Goal: Task Accomplishment & Management: Manage account settings

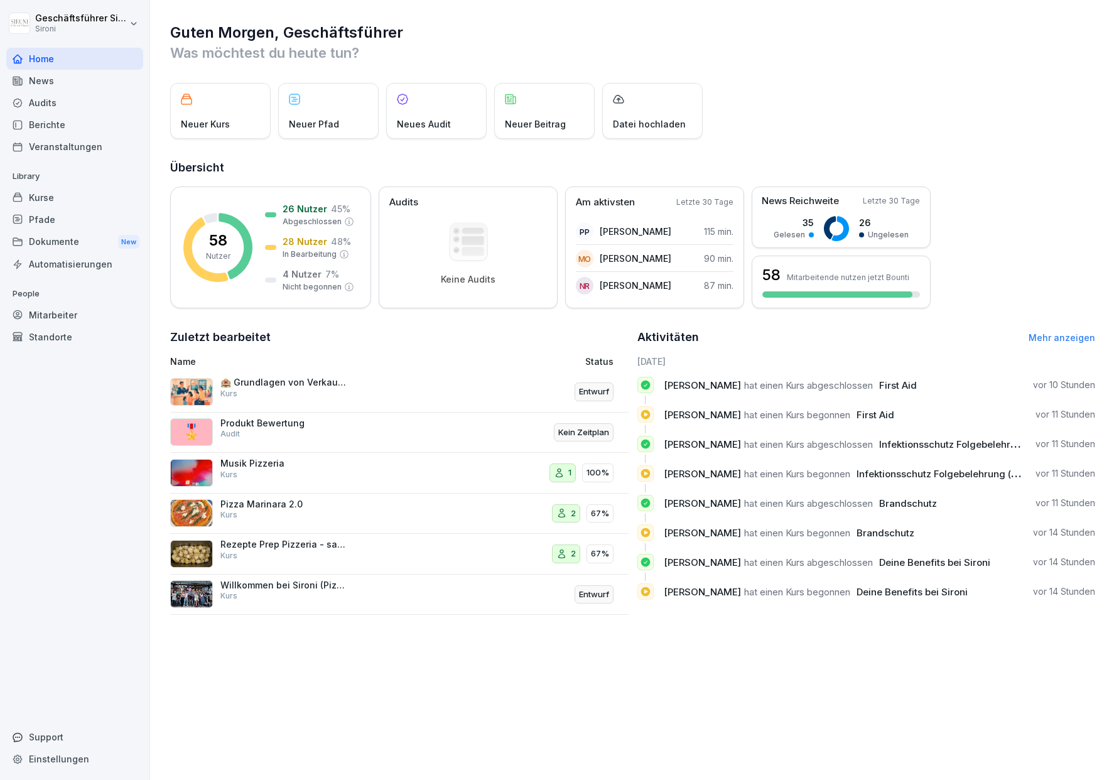
click at [1042, 339] on link "Mehr anzeigen" at bounding box center [1062, 337] width 67 height 11
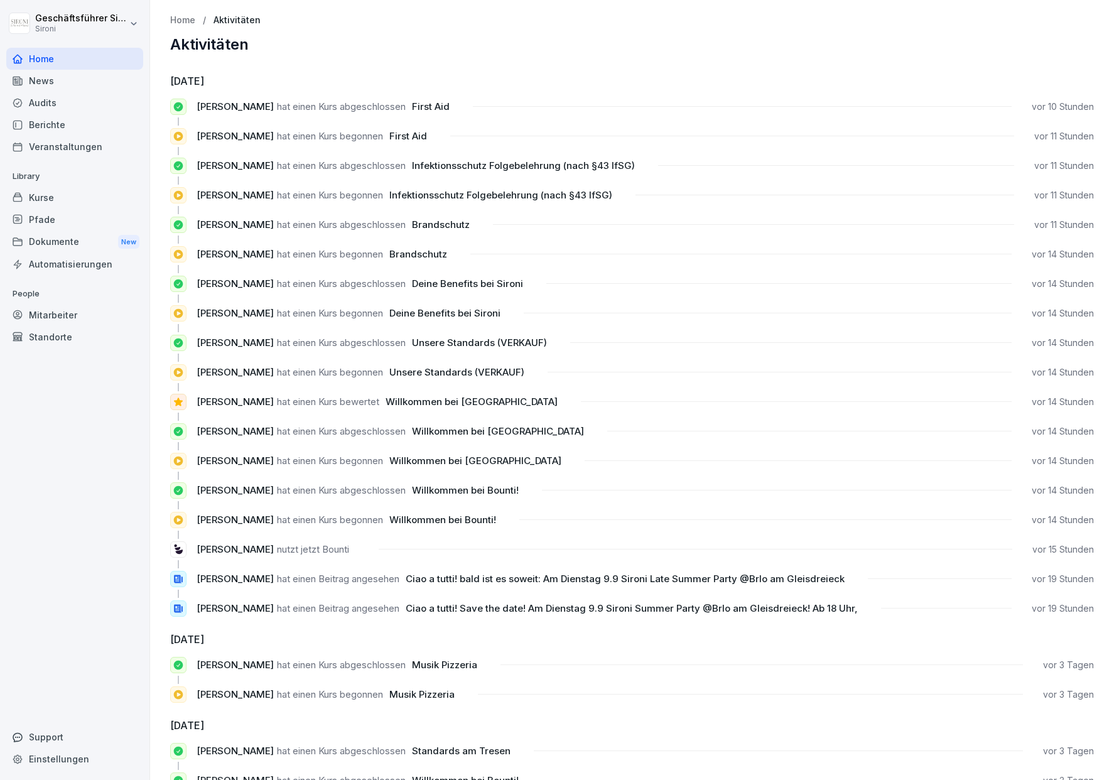
click at [439, 401] on span "Willkommen bei [GEOGRAPHIC_DATA]" at bounding box center [472, 402] width 172 height 12
click at [39, 63] on div "Home" at bounding box center [74, 59] width 137 height 22
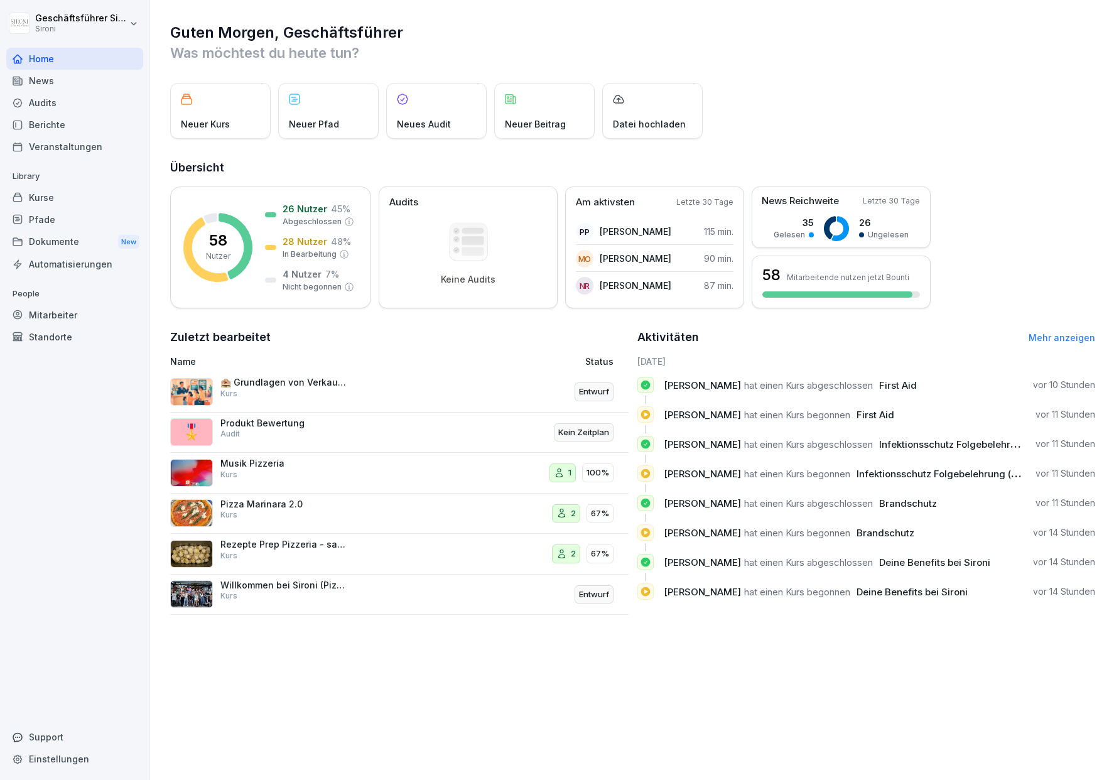
click at [39, 193] on div "Kurse" at bounding box center [74, 198] width 137 height 22
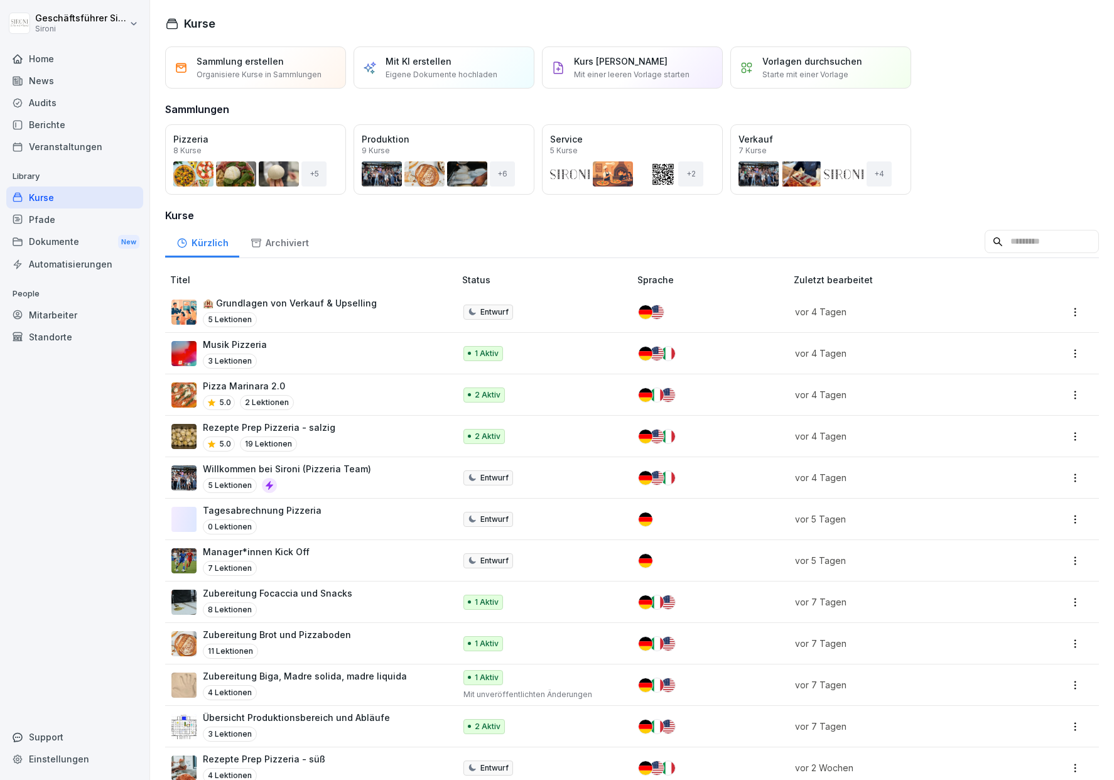
click at [0, 0] on div "Öffnen" at bounding box center [0, 0] width 0 height 0
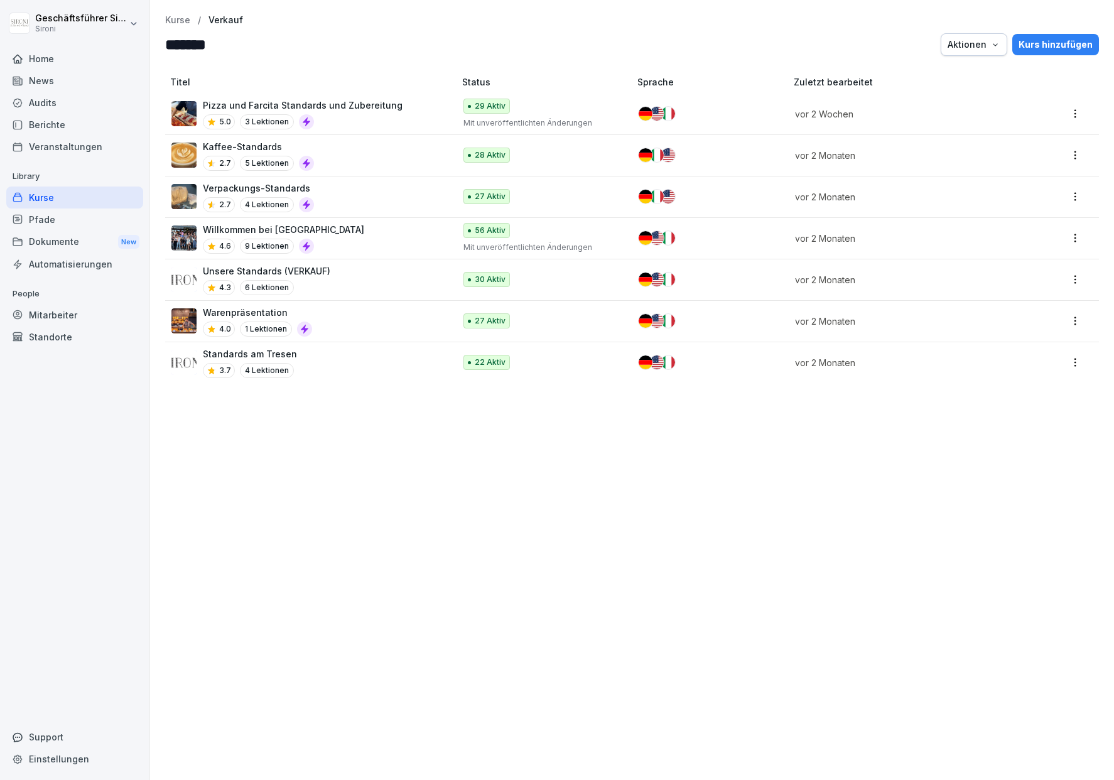
click at [266, 229] on p "Willkommen bei [GEOGRAPHIC_DATA]" at bounding box center [283, 229] width 161 height 13
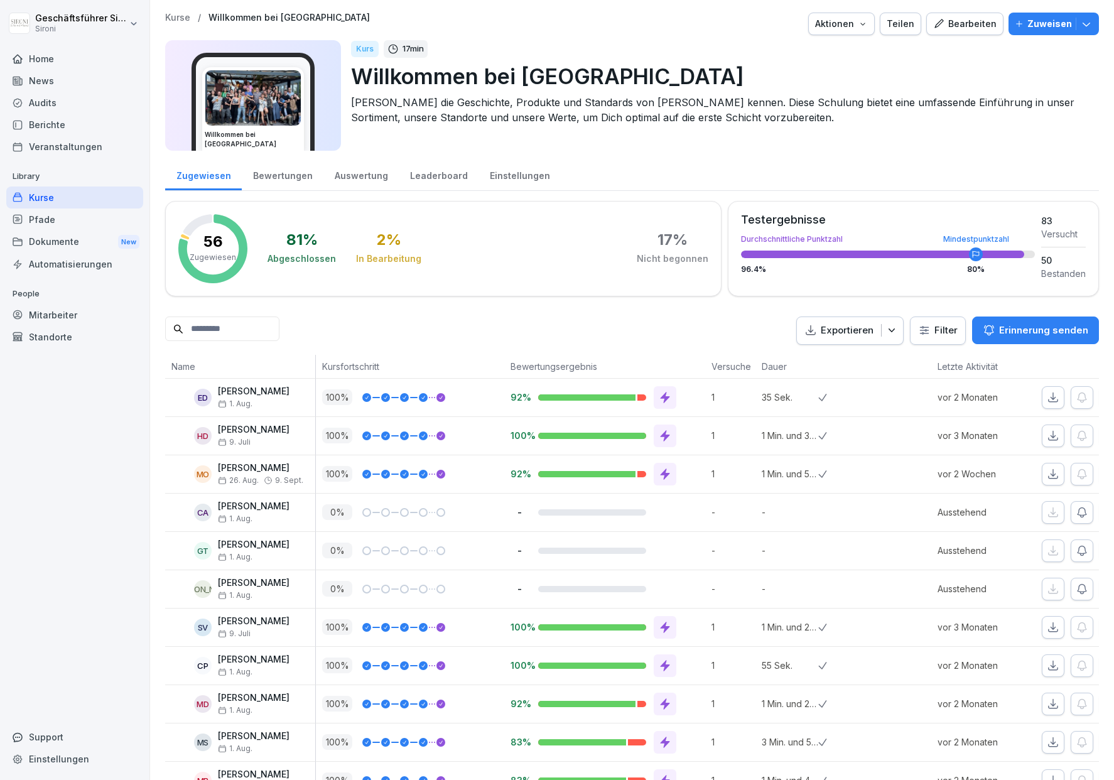
click at [291, 175] on div "Bewertungen" at bounding box center [283, 174] width 82 height 32
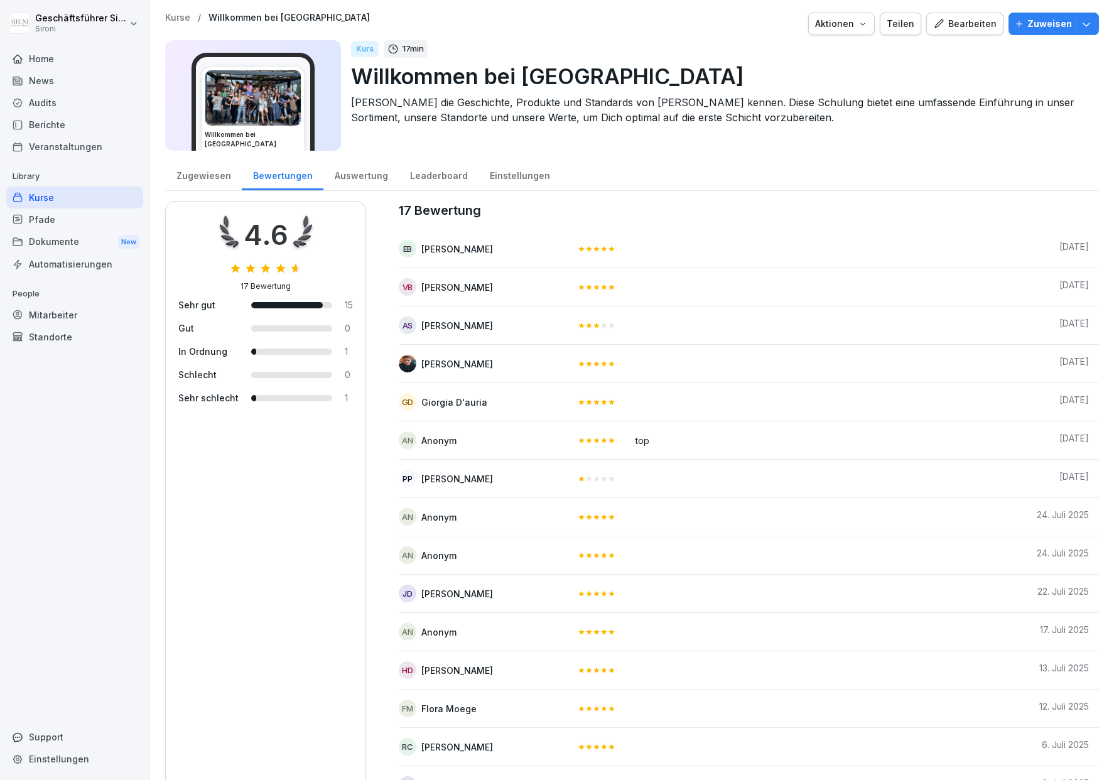
click at [66, 193] on div "Kurse" at bounding box center [74, 198] width 137 height 22
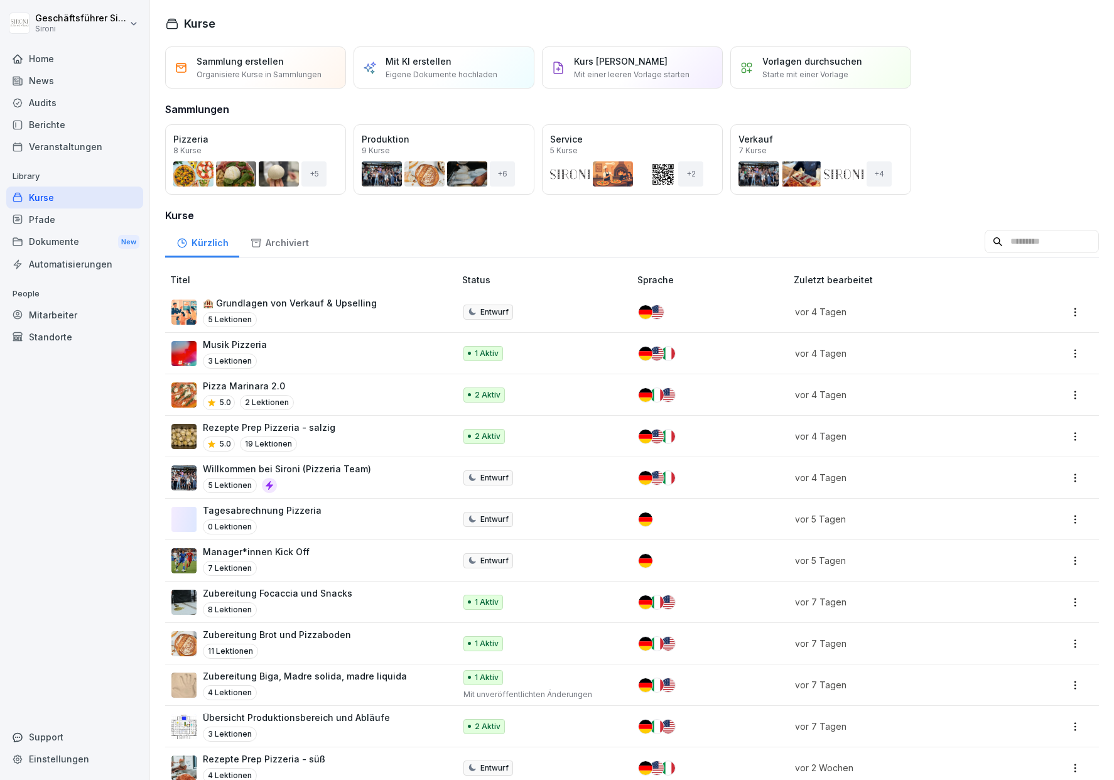
click at [0, 0] on div "Öffnen" at bounding box center [0, 0] width 0 height 0
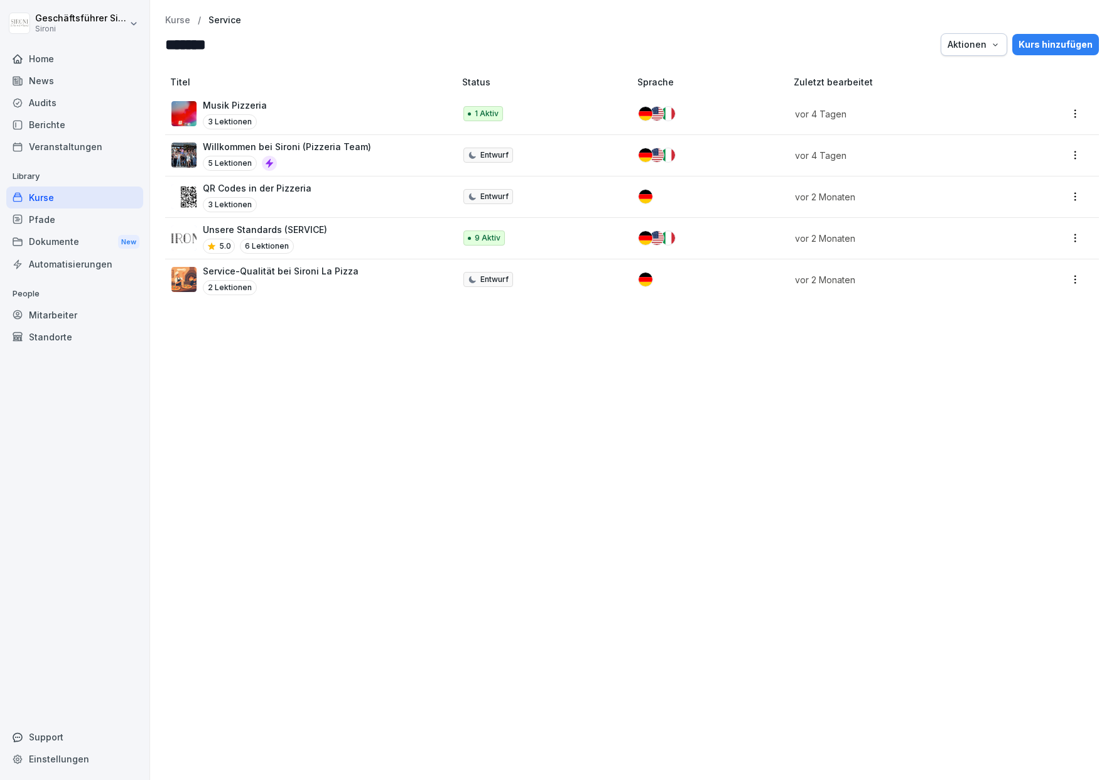
click at [227, 100] on p "Musik Pizzeria" at bounding box center [235, 105] width 64 height 13
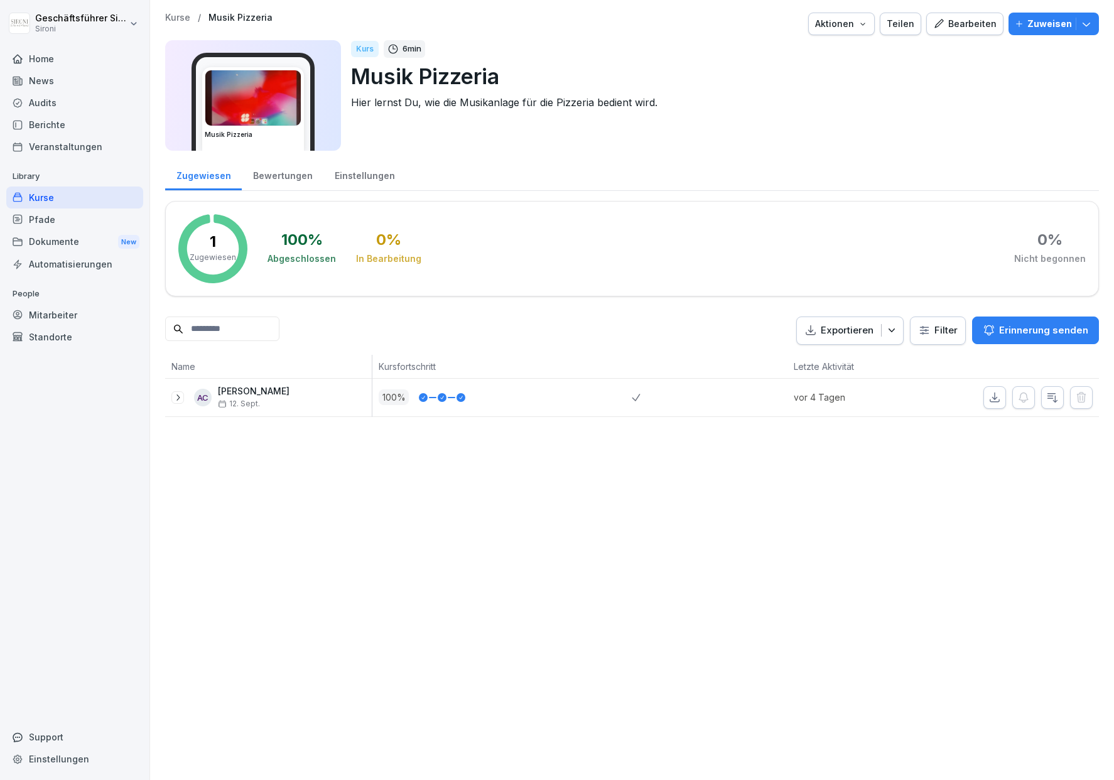
click at [1092, 30] on div "Zuweisen" at bounding box center [1054, 24] width 78 height 14
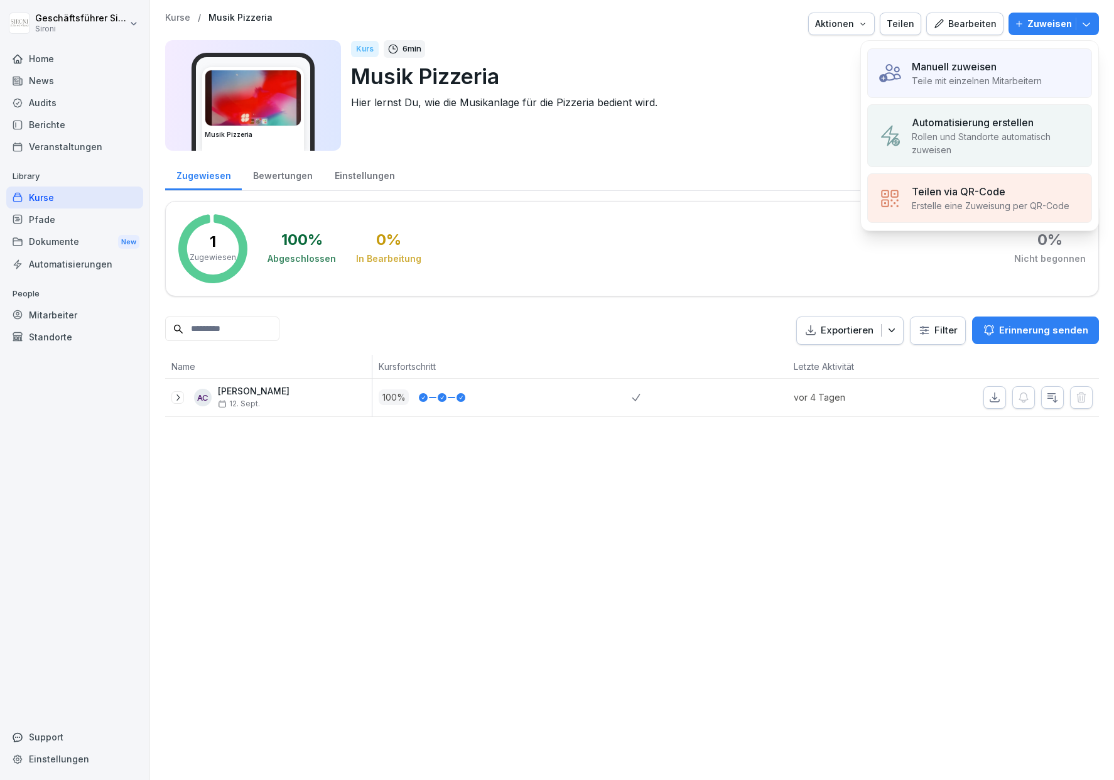
click at [999, 67] on div "Manuell zuweisen" at bounding box center [977, 66] width 130 height 15
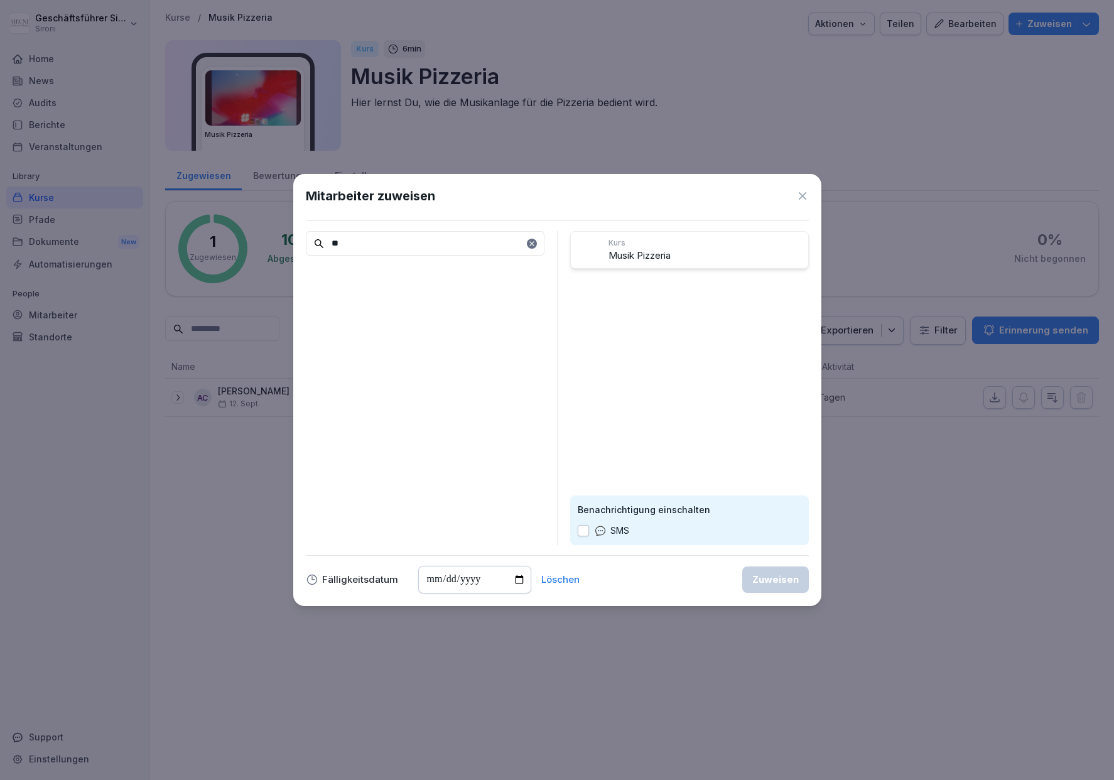
type input "*"
type input "***"
click at [531, 244] on icon at bounding box center [531, 243] width 4 height 4
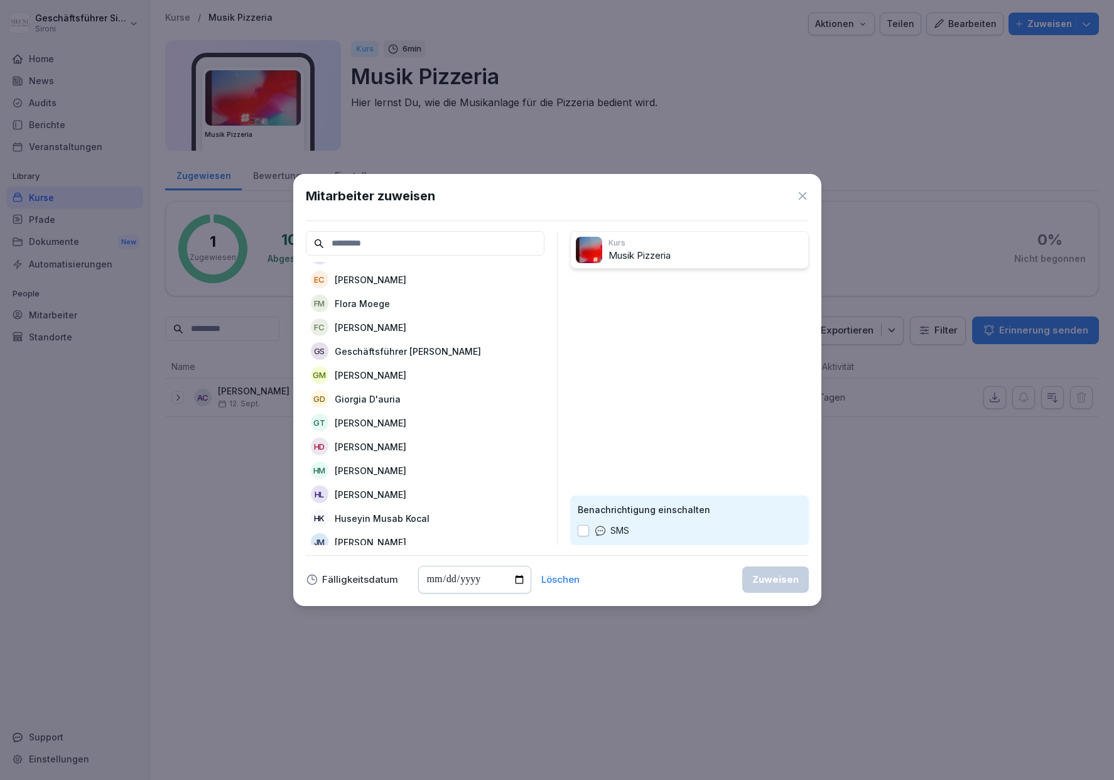
scroll to position [456, 0]
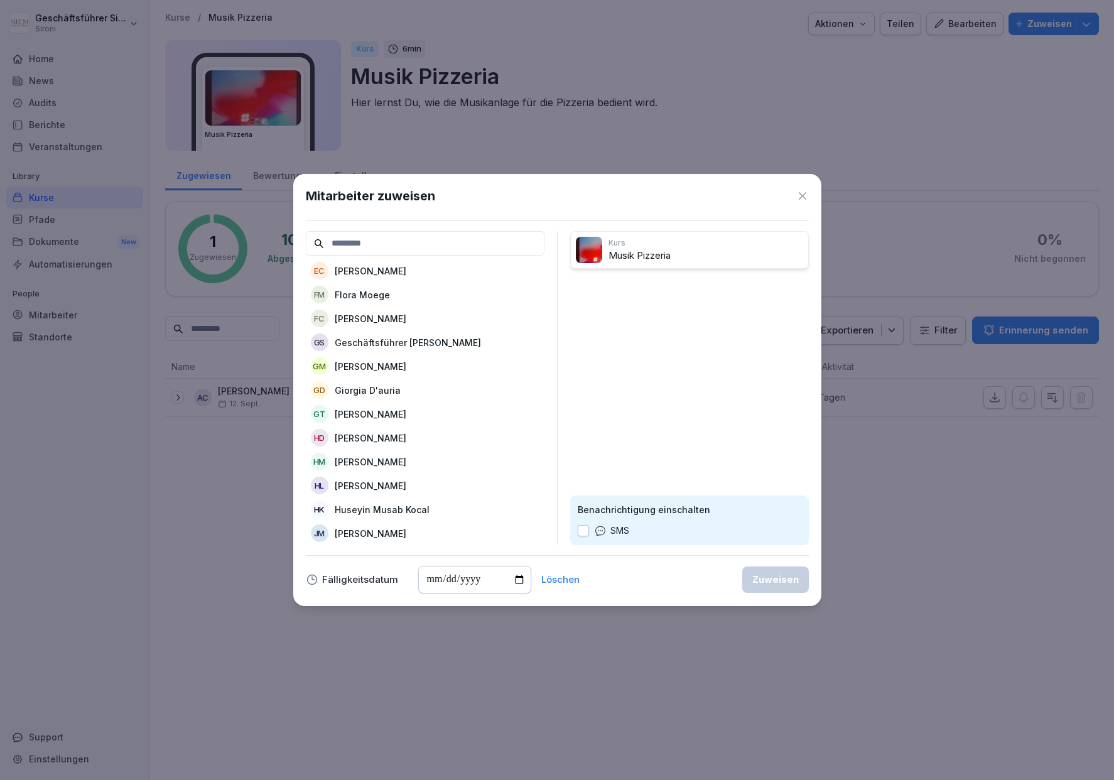
click at [440, 350] on div "GS Geschäftsführer [PERSON_NAME]" at bounding box center [425, 342] width 239 height 23
click at [756, 570] on button "Zuweisen" at bounding box center [775, 580] width 67 height 26
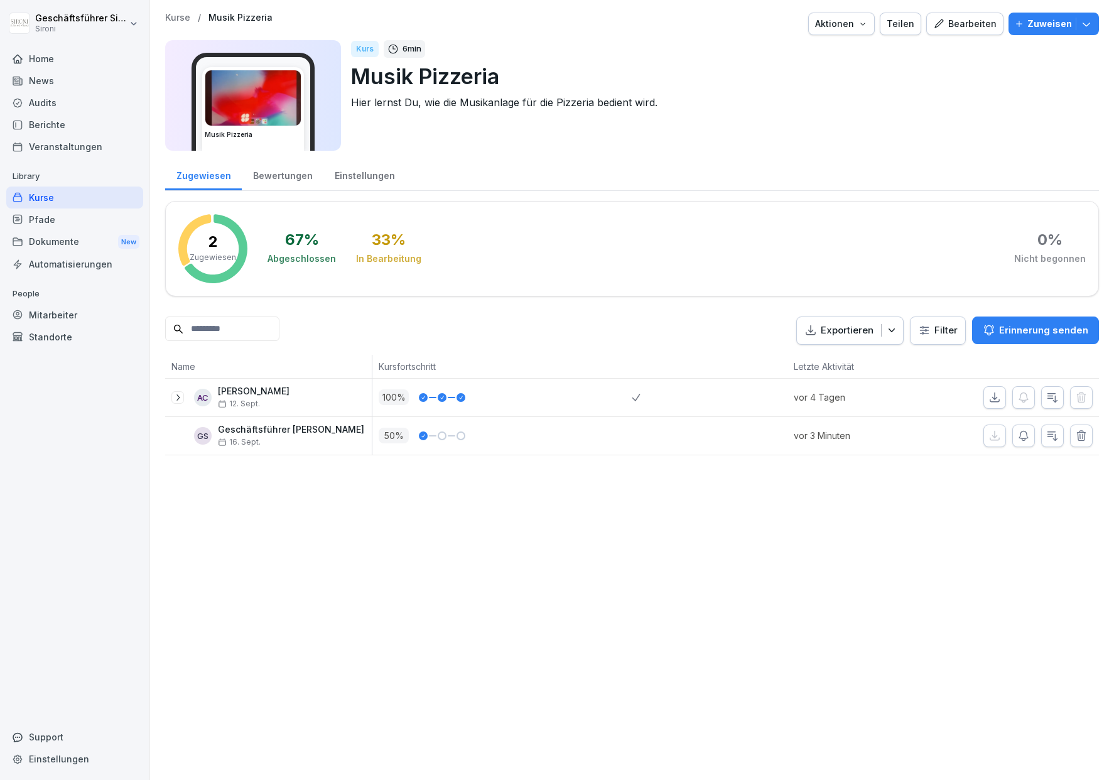
click at [48, 190] on div "Kurse" at bounding box center [74, 198] width 137 height 22
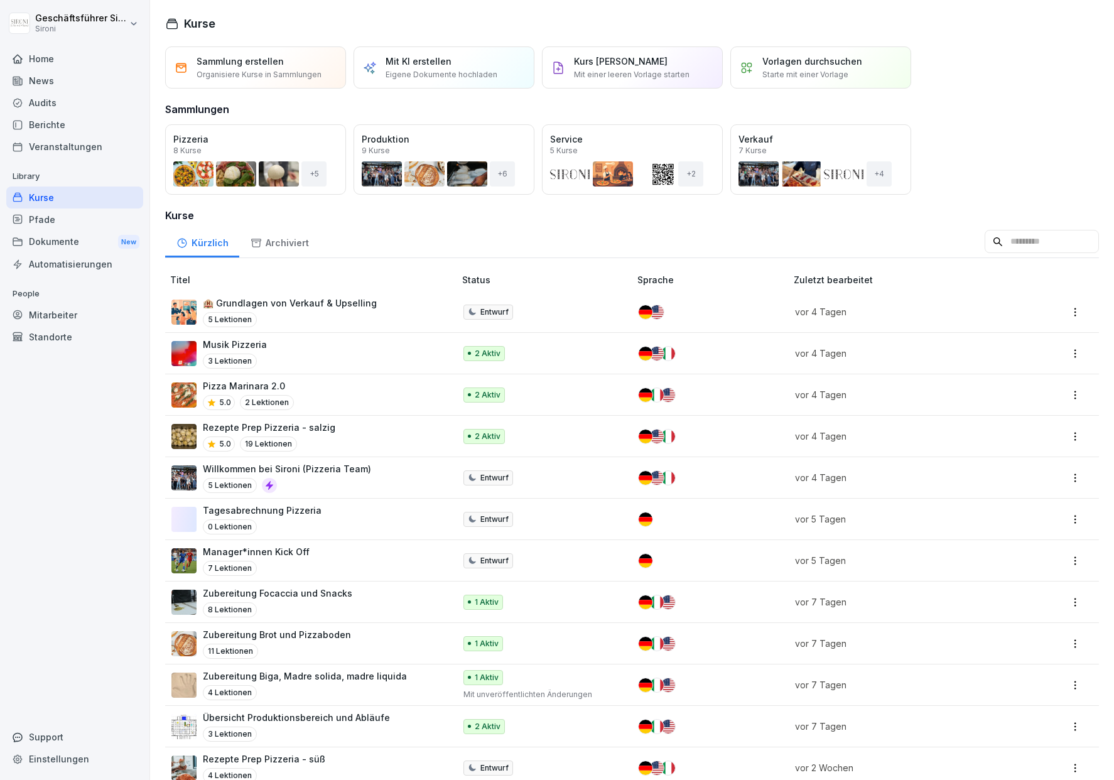
click at [242, 388] on p "Pizza Marinara 2.0" at bounding box center [248, 385] width 91 height 13
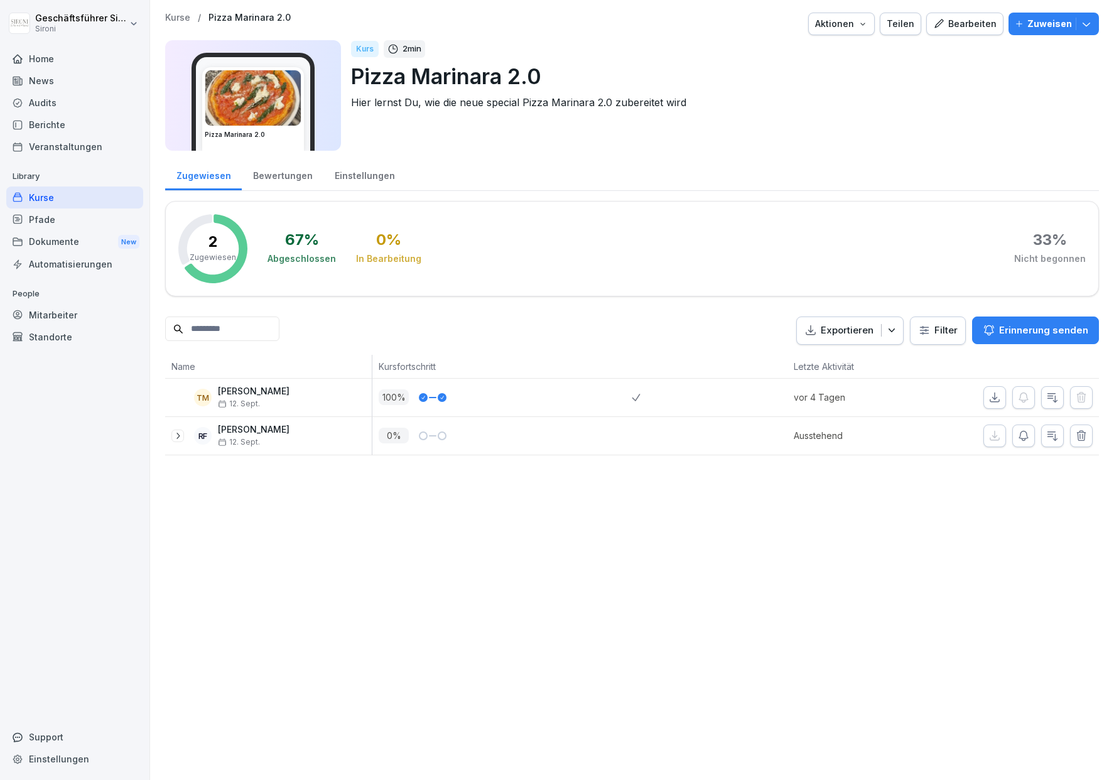
click at [1093, 18] on button "Zuweisen" at bounding box center [1054, 24] width 90 height 23
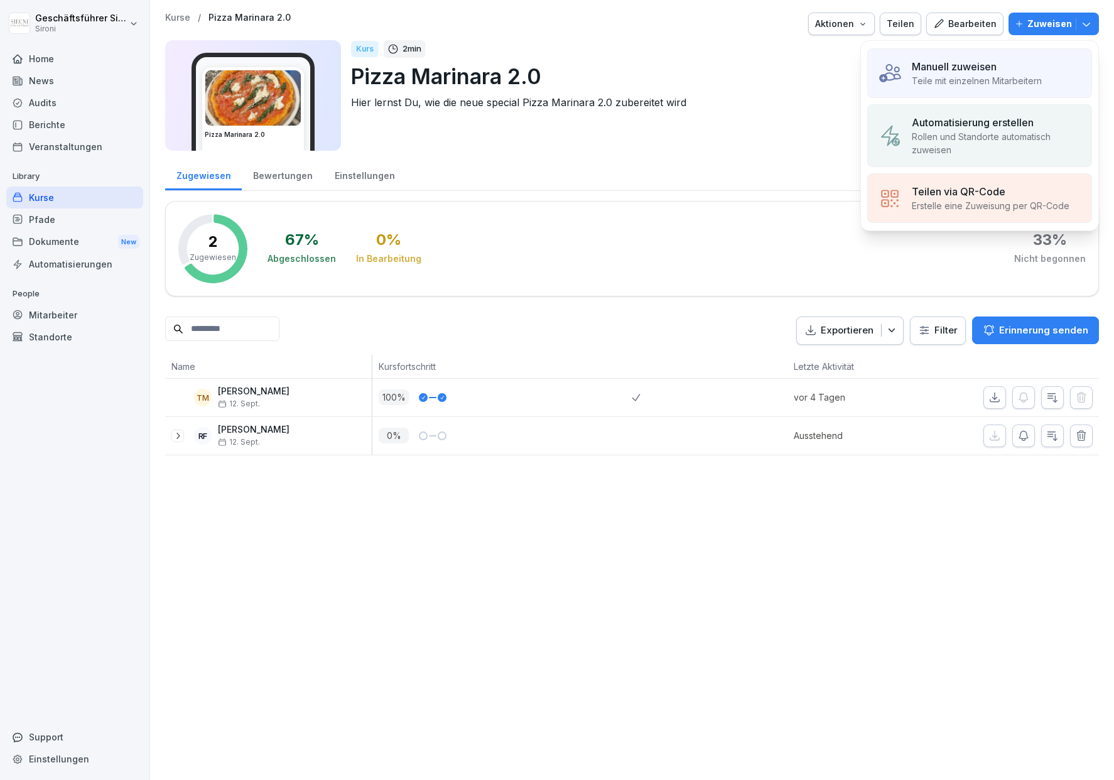
click at [994, 62] on p "Manuell zuweisen" at bounding box center [954, 66] width 85 height 15
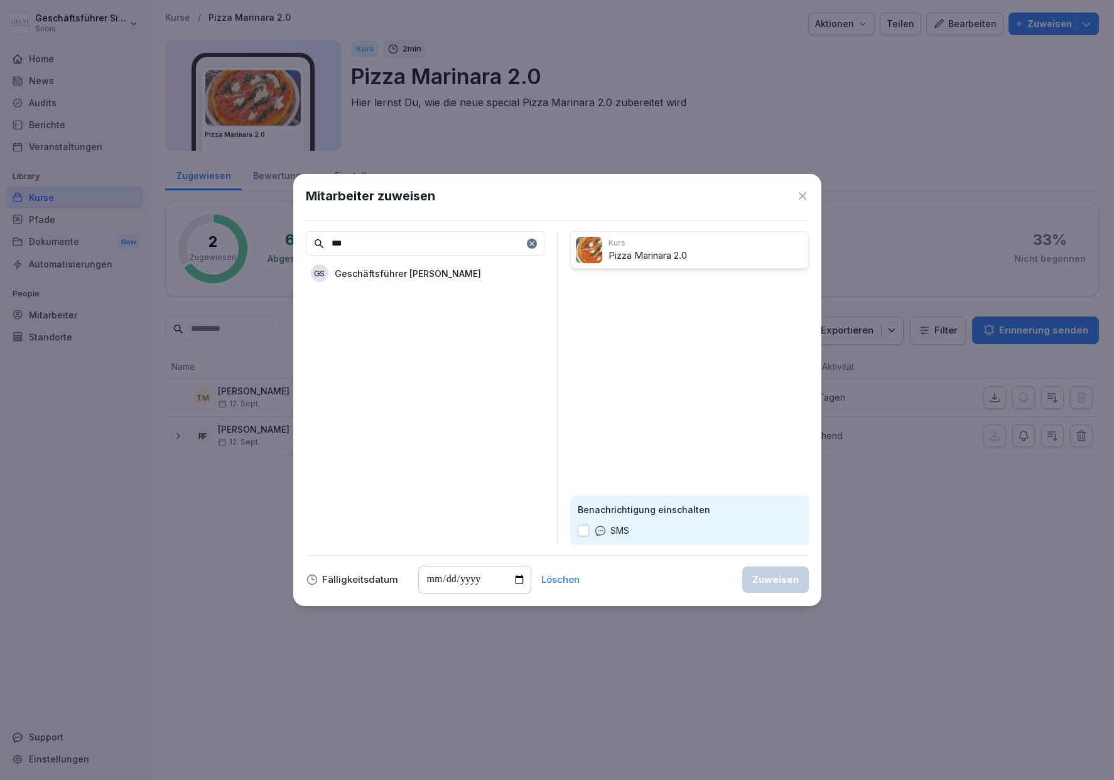
type input "***"
click at [370, 267] on p "Geschäftsführer [PERSON_NAME]" at bounding box center [408, 273] width 146 height 13
click at [768, 570] on button "Zuweisen" at bounding box center [775, 580] width 67 height 26
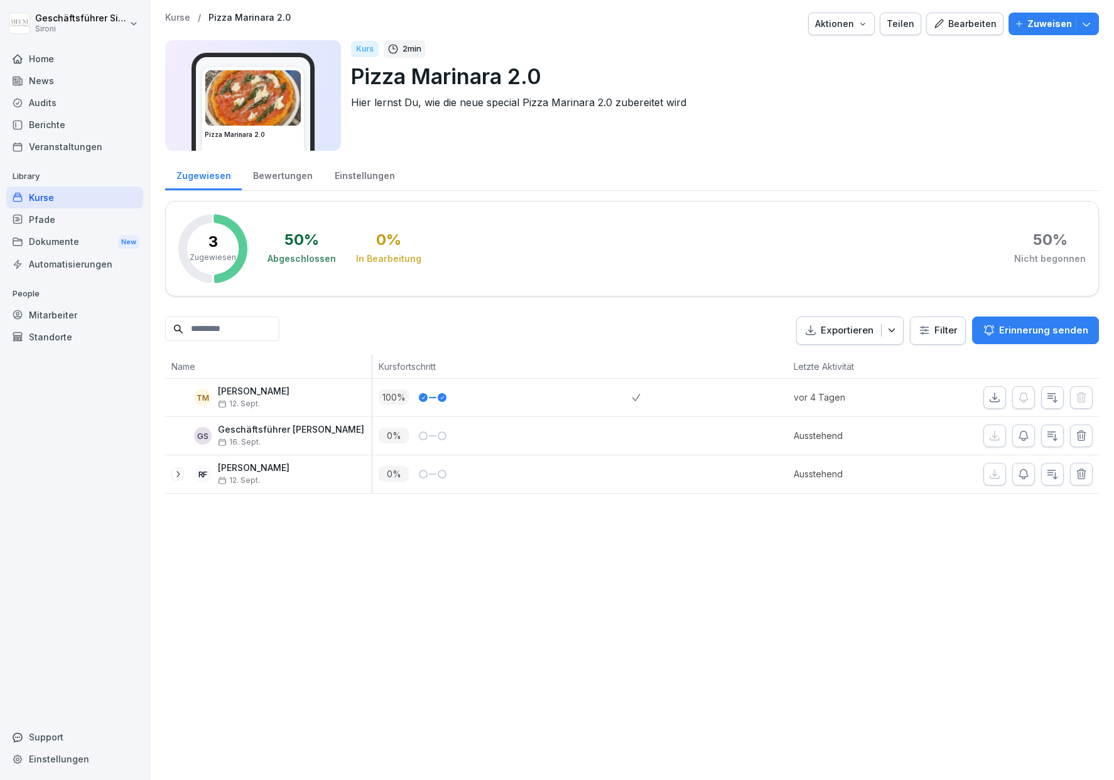
click at [987, 32] on button "Bearbeiten" at bounding box center [964, 24] width 77 height 23
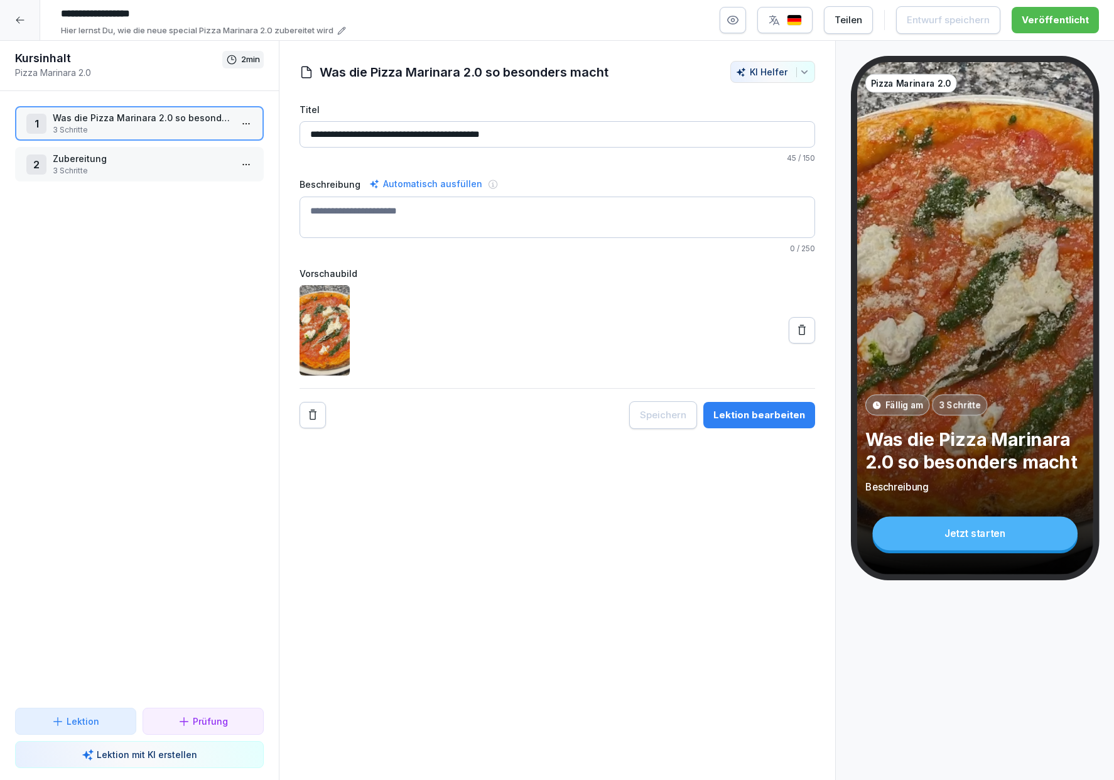
click at [88, 122] on p "Was die Pizza Marinara 2.0 so besonders macht" at bounding box center [142, 117] width 178 height 13
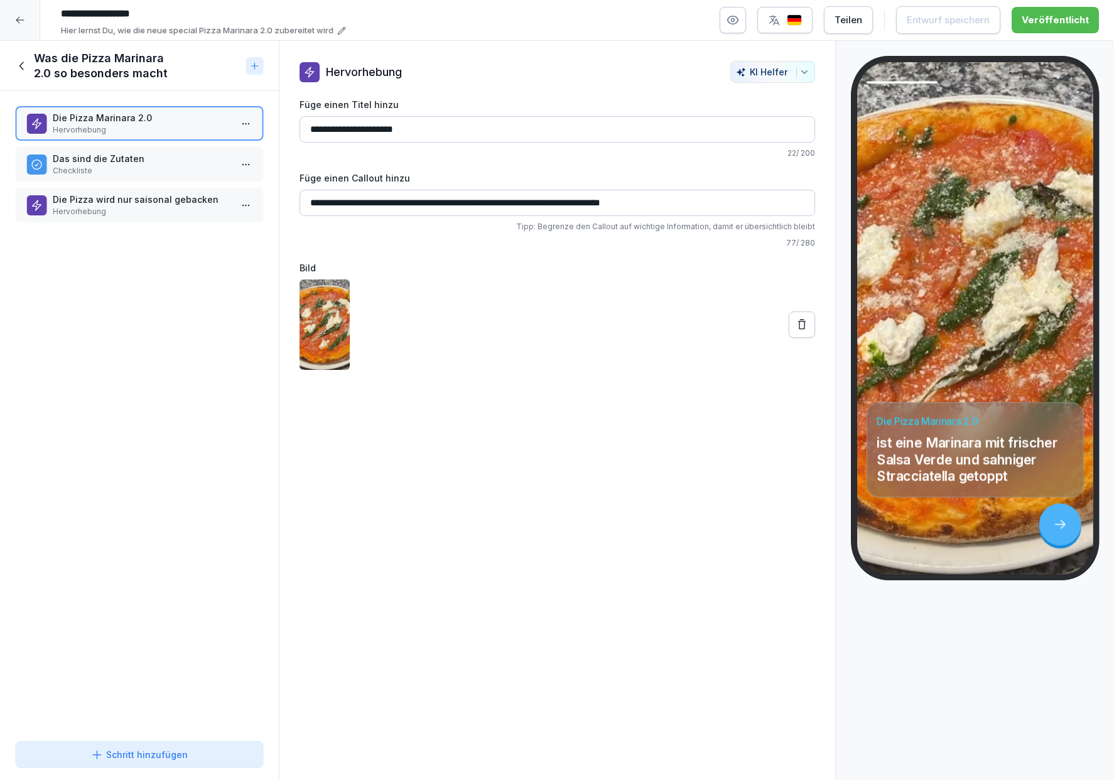
click at [98, 209] on p "Hervorhebung" at bounding box center [142, 211] width 178 height 11
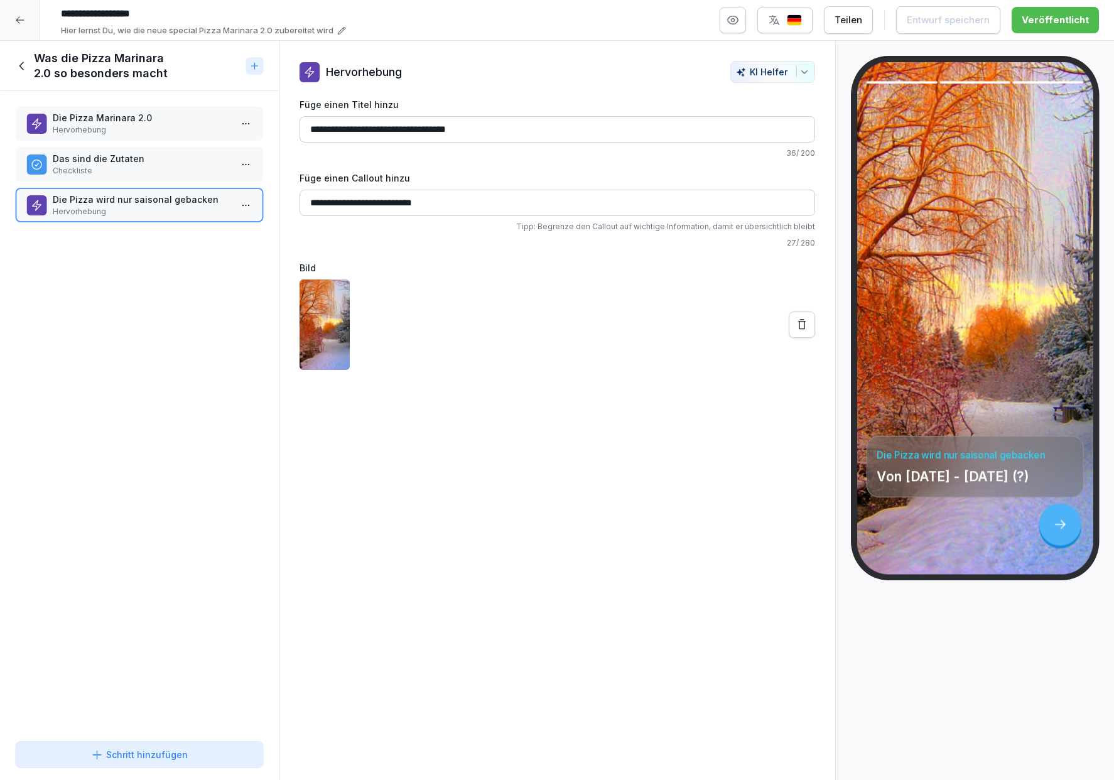
click at [23, 66] on icon at bounding box center [22, 66] width 14 height 14
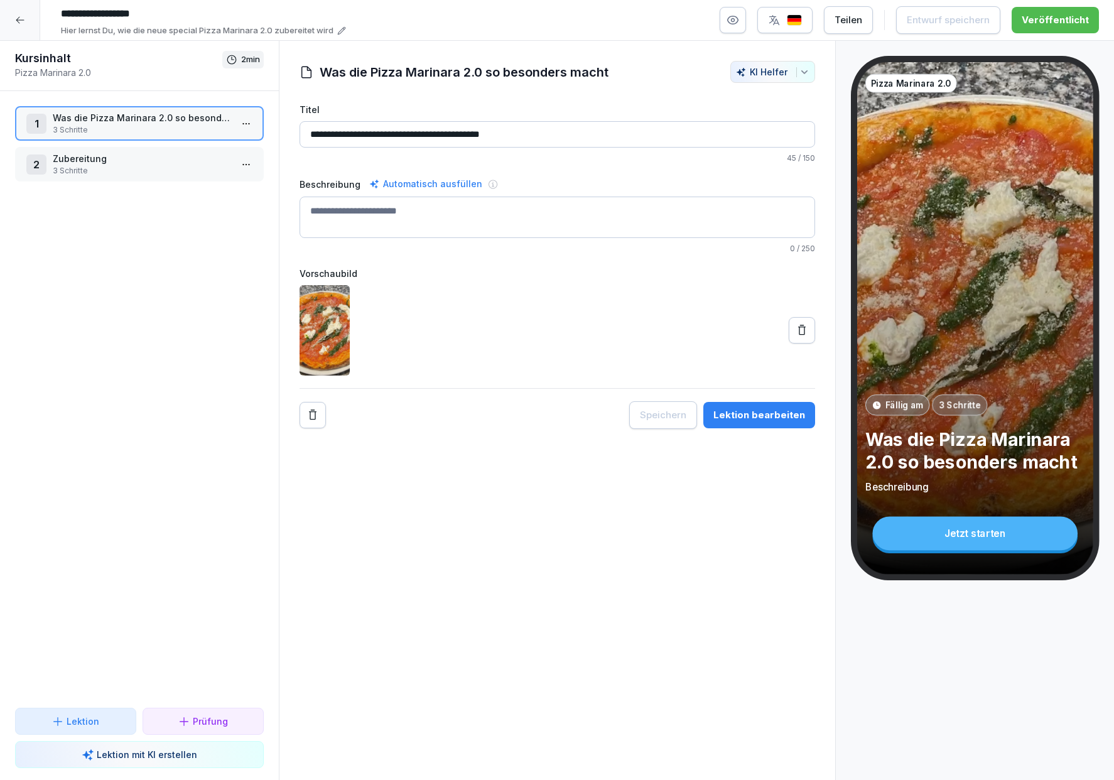
click at [21, 24] on div at bounding box center [20, 20] width 40 height 40
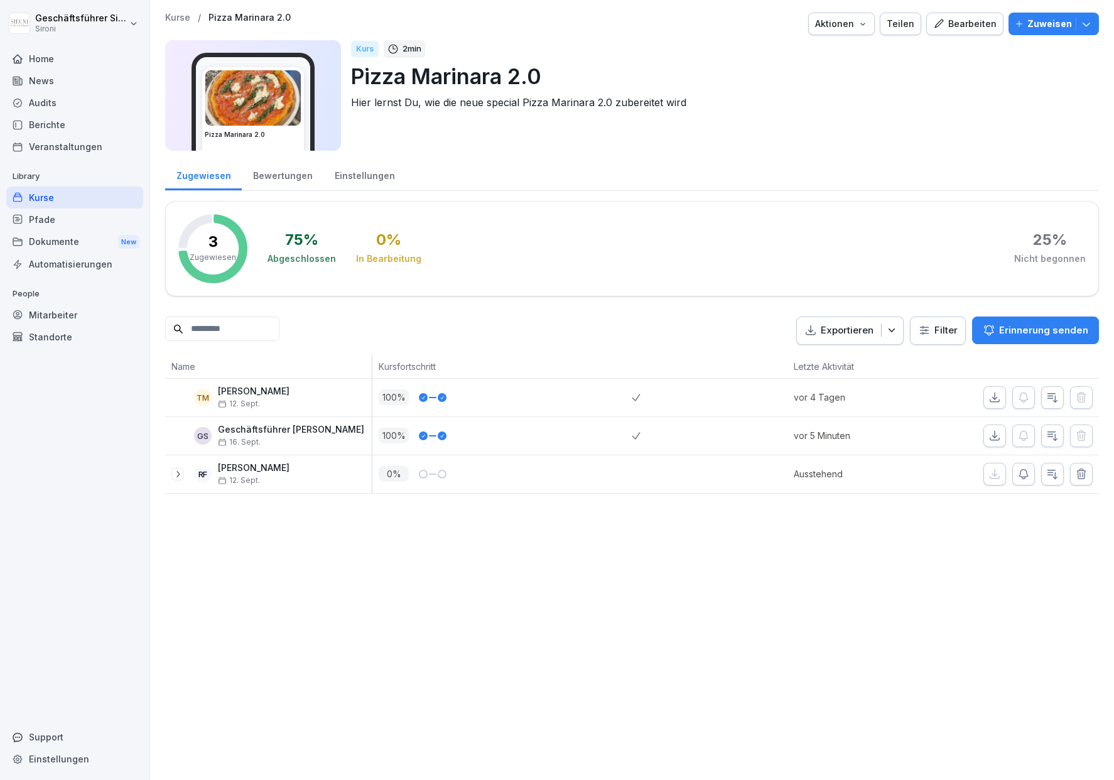
click at [28, 197] on div "Kurse" at bounding box center [74, 198] width 137 height 22
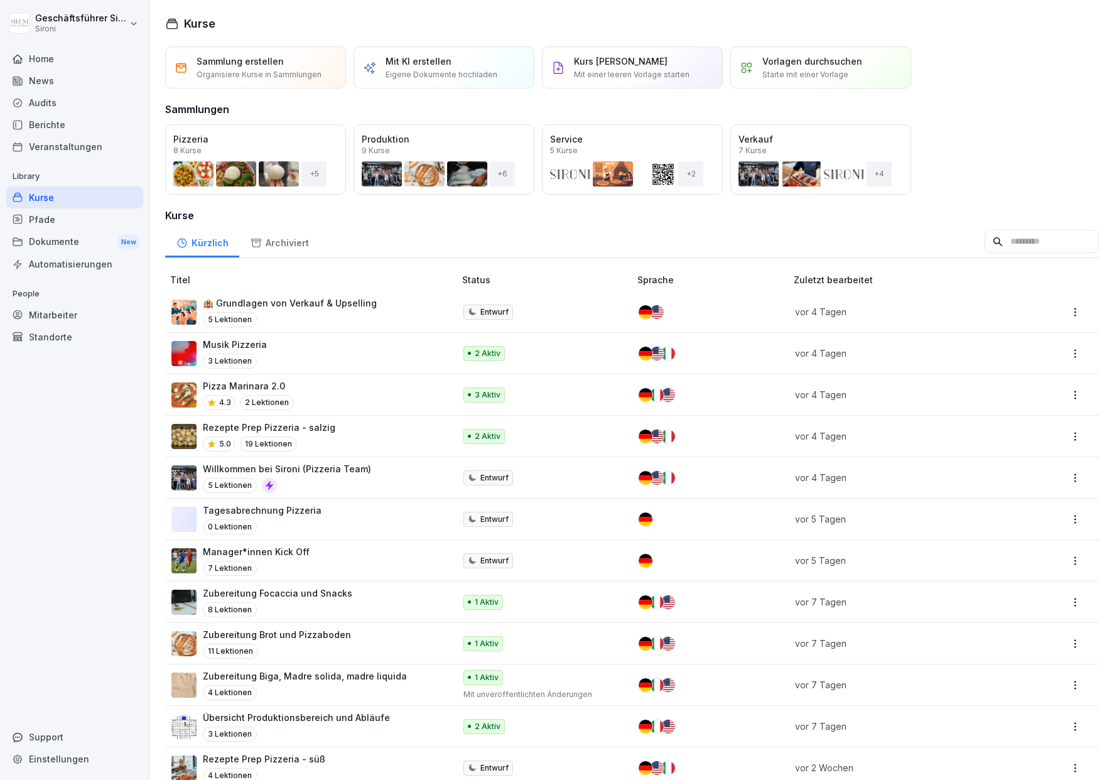
click at [354, 440] on div "Rezepte Prep Pizzeria - salzig 5.0 19 Lektionen" at bounding box center [306, 436] width 271 height 31
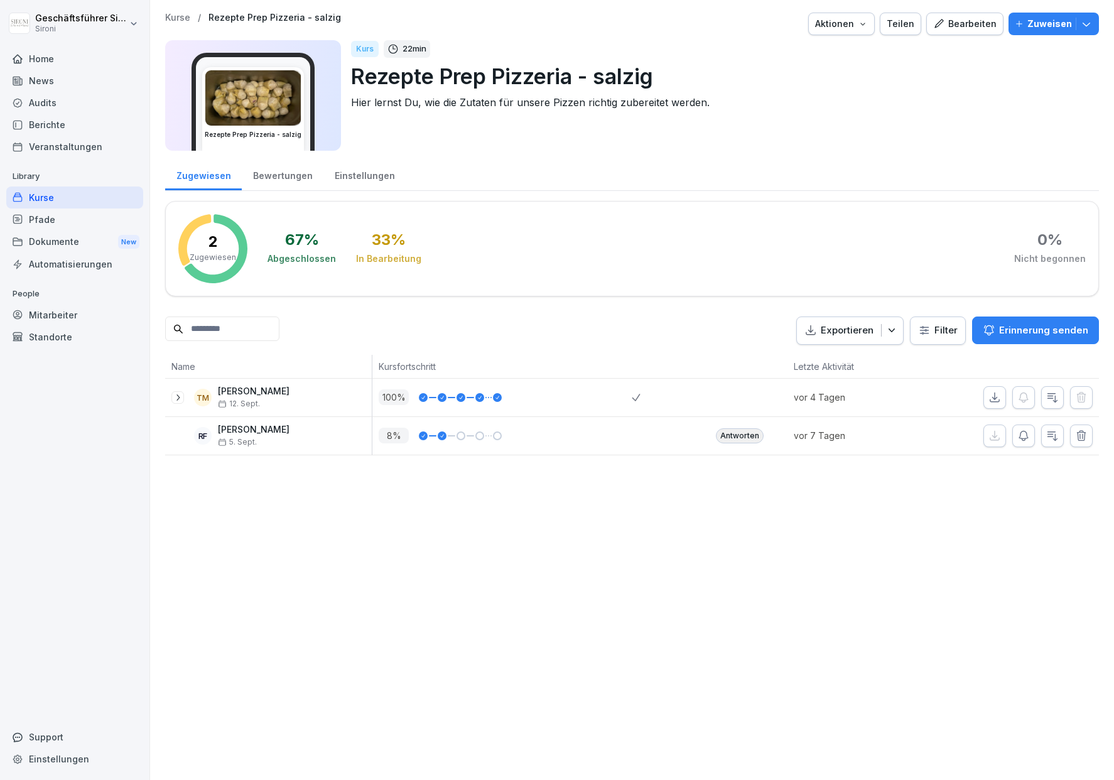
click at [221, 443] on icon at bounding box center [222, 442] width 9 height 9
click at [251, 437] on body "Geschäftsführer [PERSON_NAME] Home News Audits Berichte Veranstaltungen Library…" at bounding box center [557, 390] width 1114 height 780
click at [251, 437] on div "[PERSON_NAME] [DATE]" at bounding box center [254, 436] width 72 height 22
click at [237, 432] on p "[PERSON_NAME]" at bounding box center [254, 430] width 72 height 11
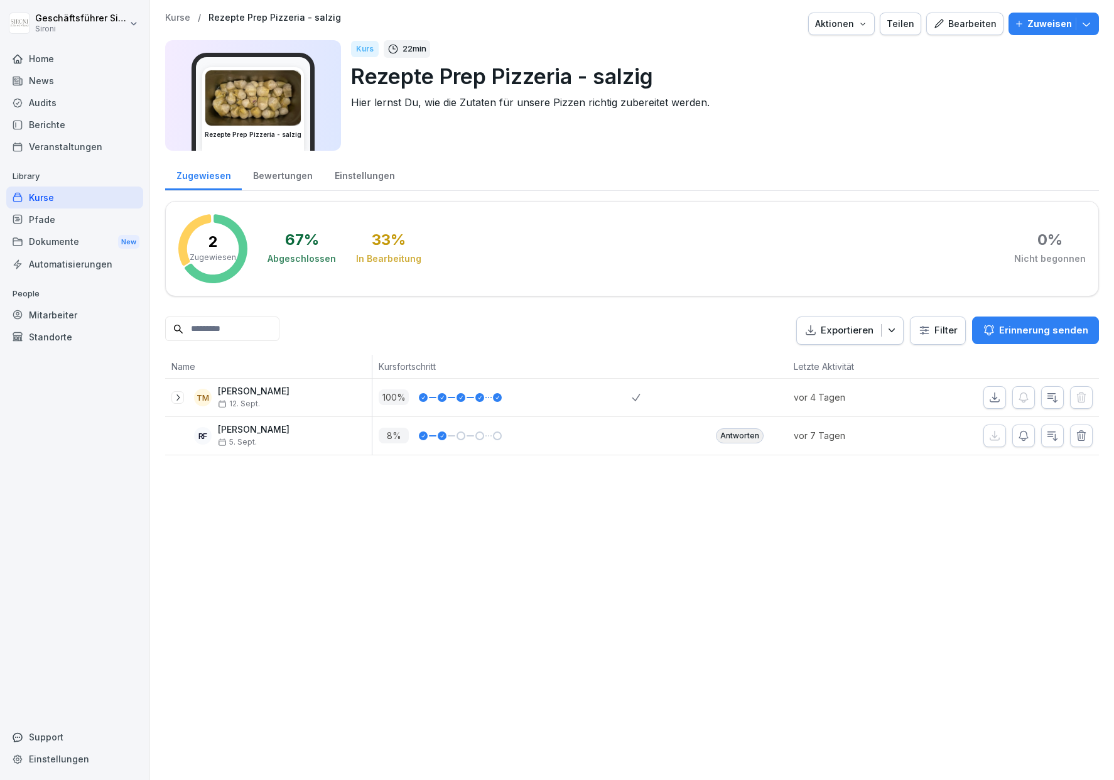
click at [234, 403] on span "12. Sept." at bounding box center [239, 403] width 42 height 9
click at [176, 401] on icon at bounding box center [178, 398] width 10 height 10
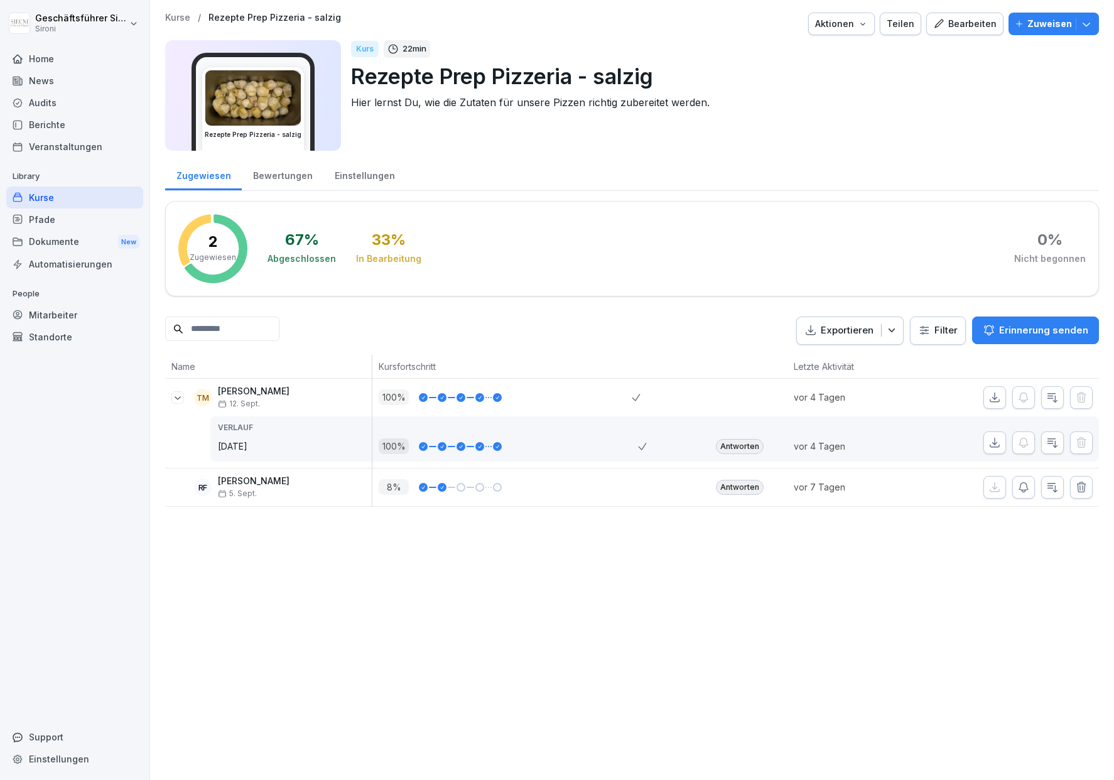
click at [259, 489] on p "5. Sept." at bounding box center [254, 493] width 72 height 9
click at [421, 489] on icon at bounding box center [423, 488] width 6 height 8
click at [443, 489] on icon at bounding box center [442, 488] width 6 height 8
click at [467, 489] on div at bounding box center [476, 487] width 18 height 9
click at [498, 475] on div "8 %" at bounding box center [501, 488] width 259 height 38
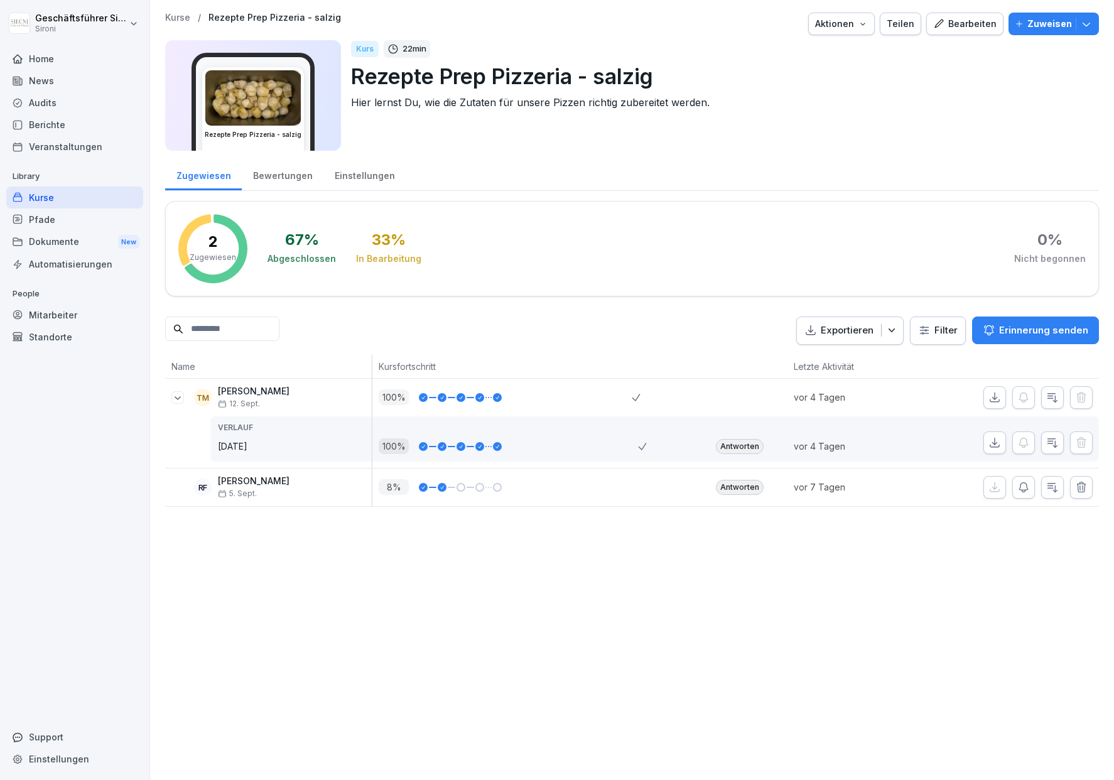
click at [533, 482] on div "8 %" at bounding box center [505, 487] width 253 height 16
click at [1055, 487] on icon "button" at bounding box center [1052, 487] width 9 height 9
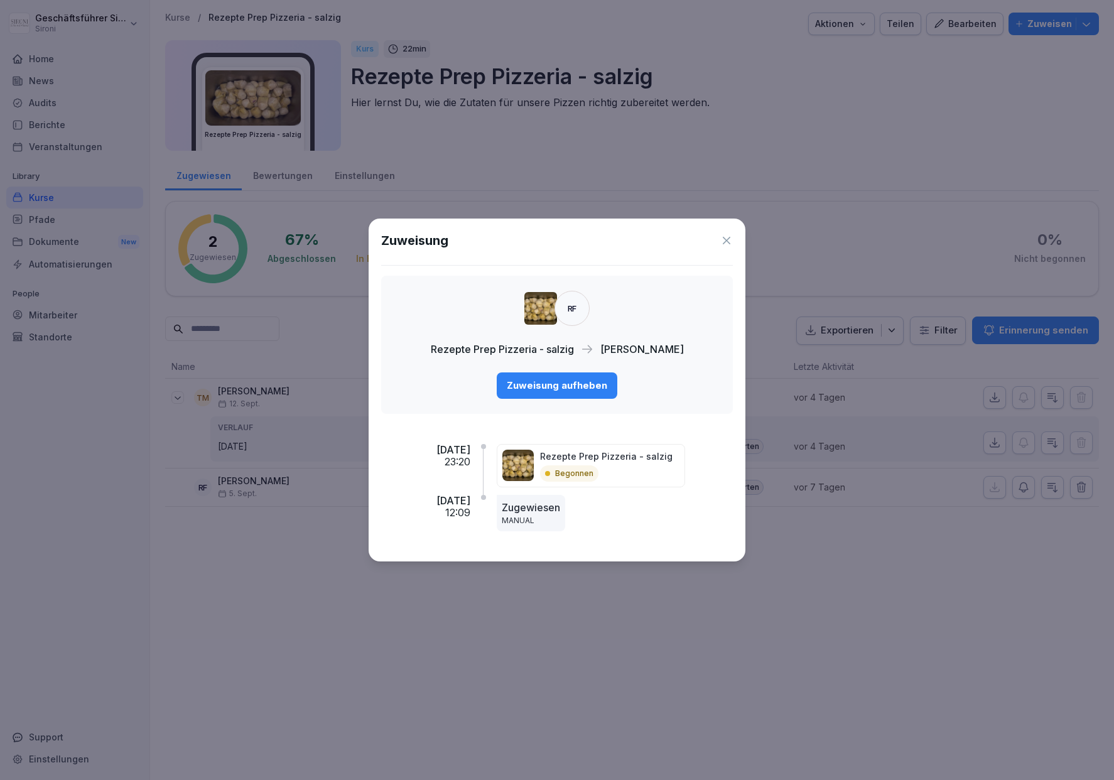
click at [730, 238] on icon at bounding box center [726, 240] width 13 height 13
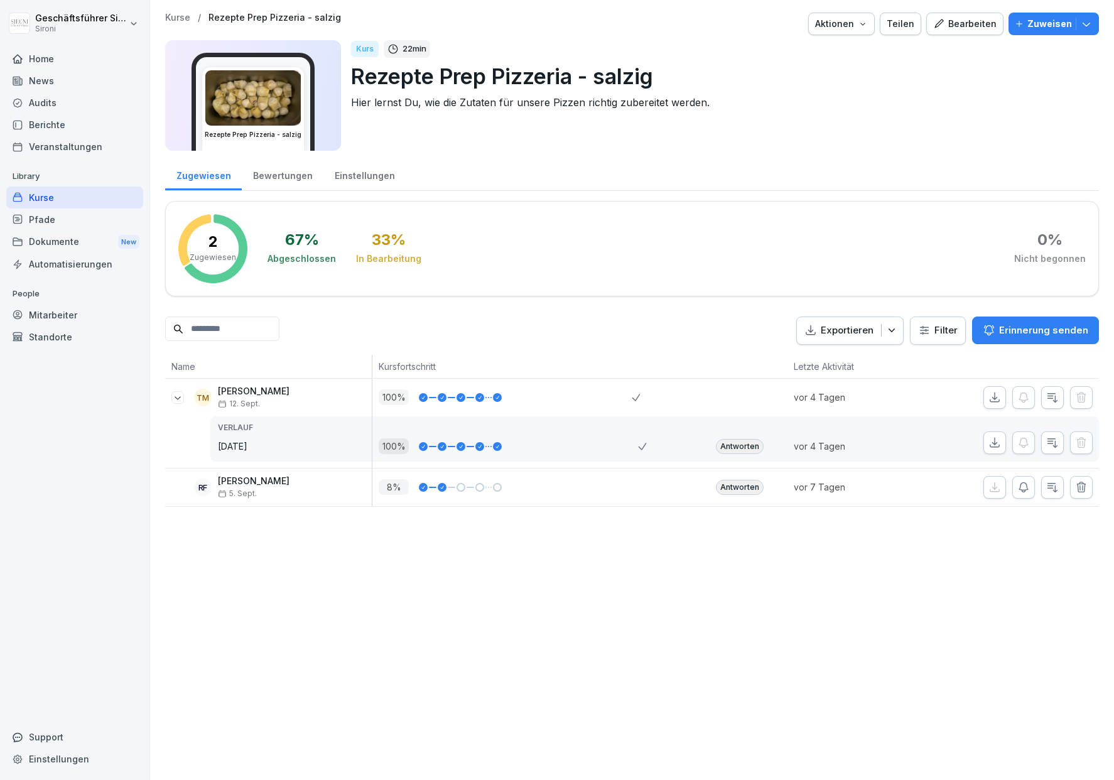
click at [1039, 23] on p "Zuweisen" at bounding box center [1050, 24] width 45 height 14
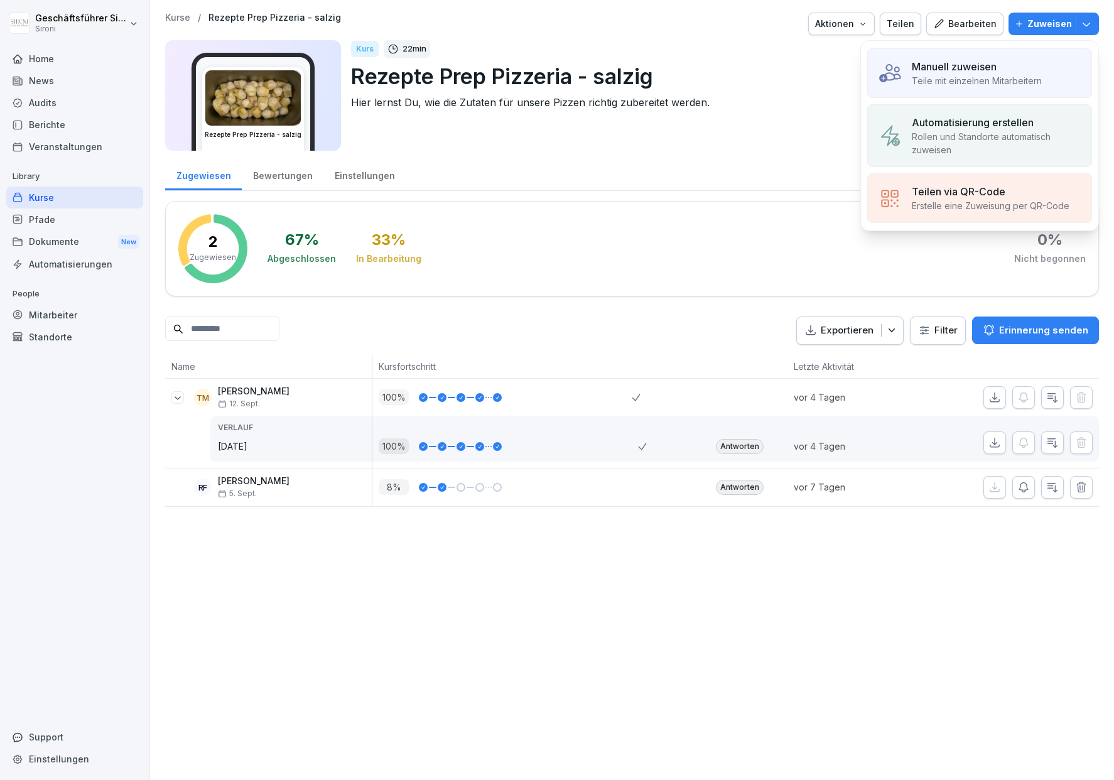
click at [962, 73] on p "Manuell zuweisen" at bounding box center [954, 66] width 85 height 15
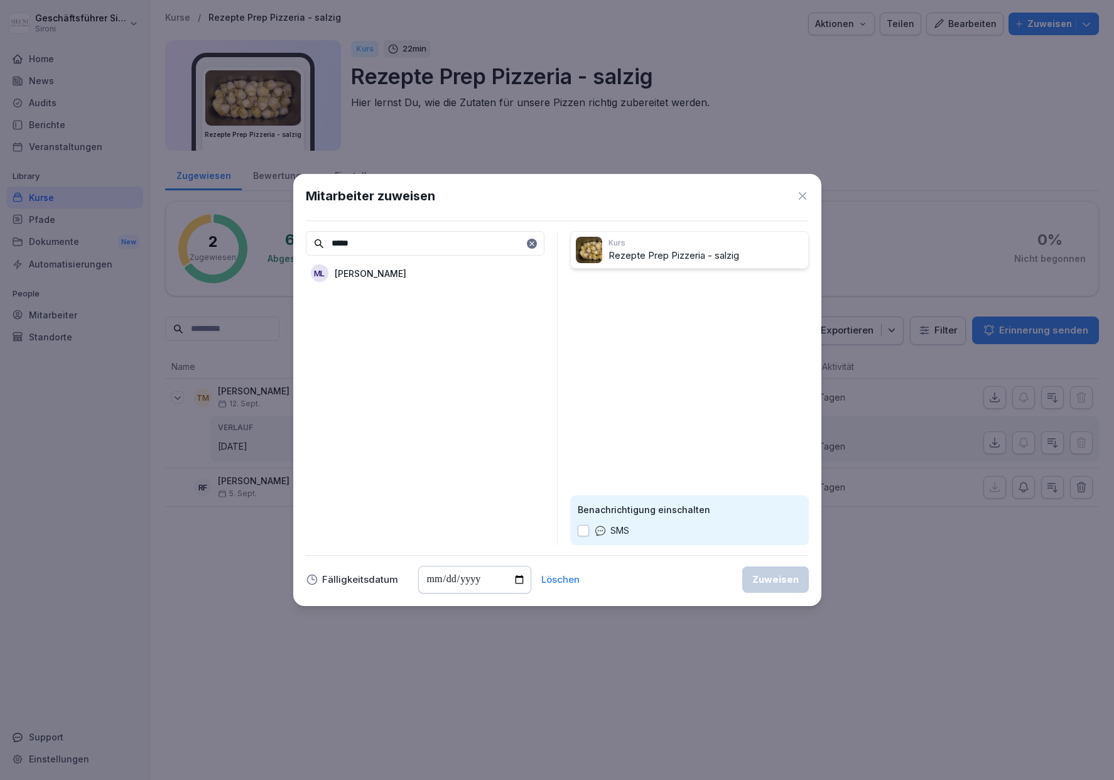
click at [363, 277] on p "[PERSON_NAME]" at bounding box center [371, 273] width 72 height 13
click at [369, 241] on input "*****" at bounding box center [425, 243] width 239 height 24
type input "*"
type input "***"
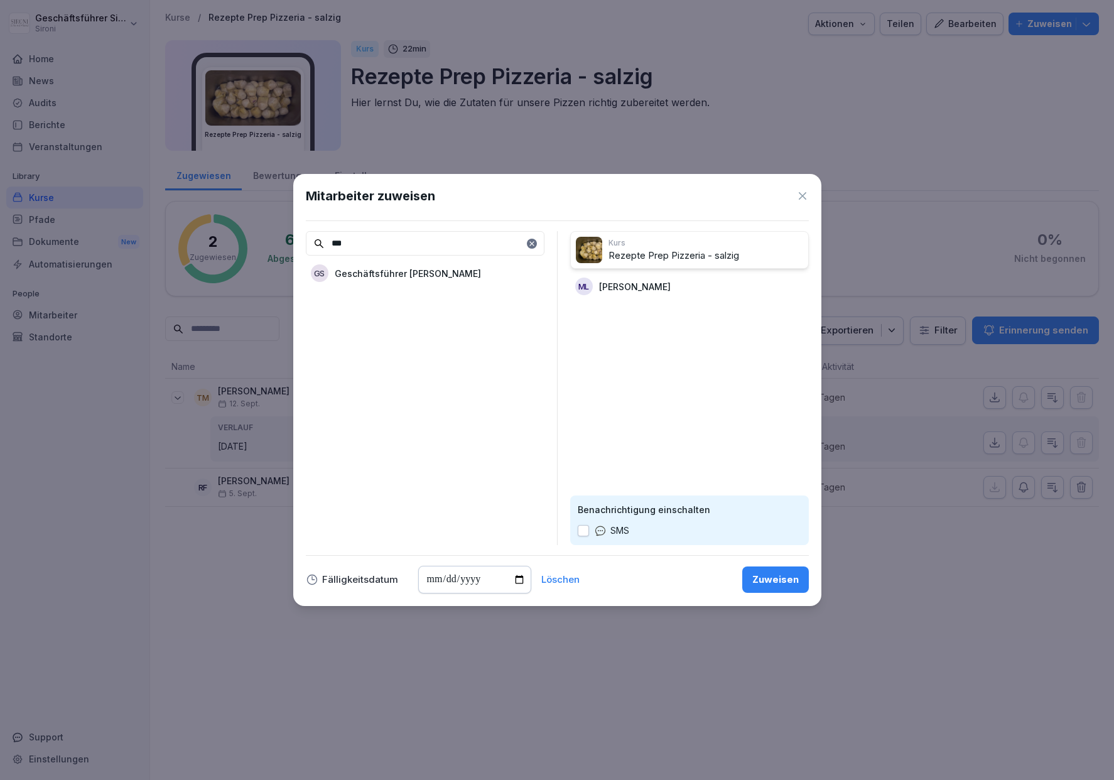
click at [382, 274] on p "Geschäftsführer [PERSON_NAME]" at bounding box center [408, 273] width 146 height 13
click at [772, 582] on div "Zuweisen" at bounding box center [775, 580] width 46 height 14
